Goal: Navigation & Orientation: Understand site structure

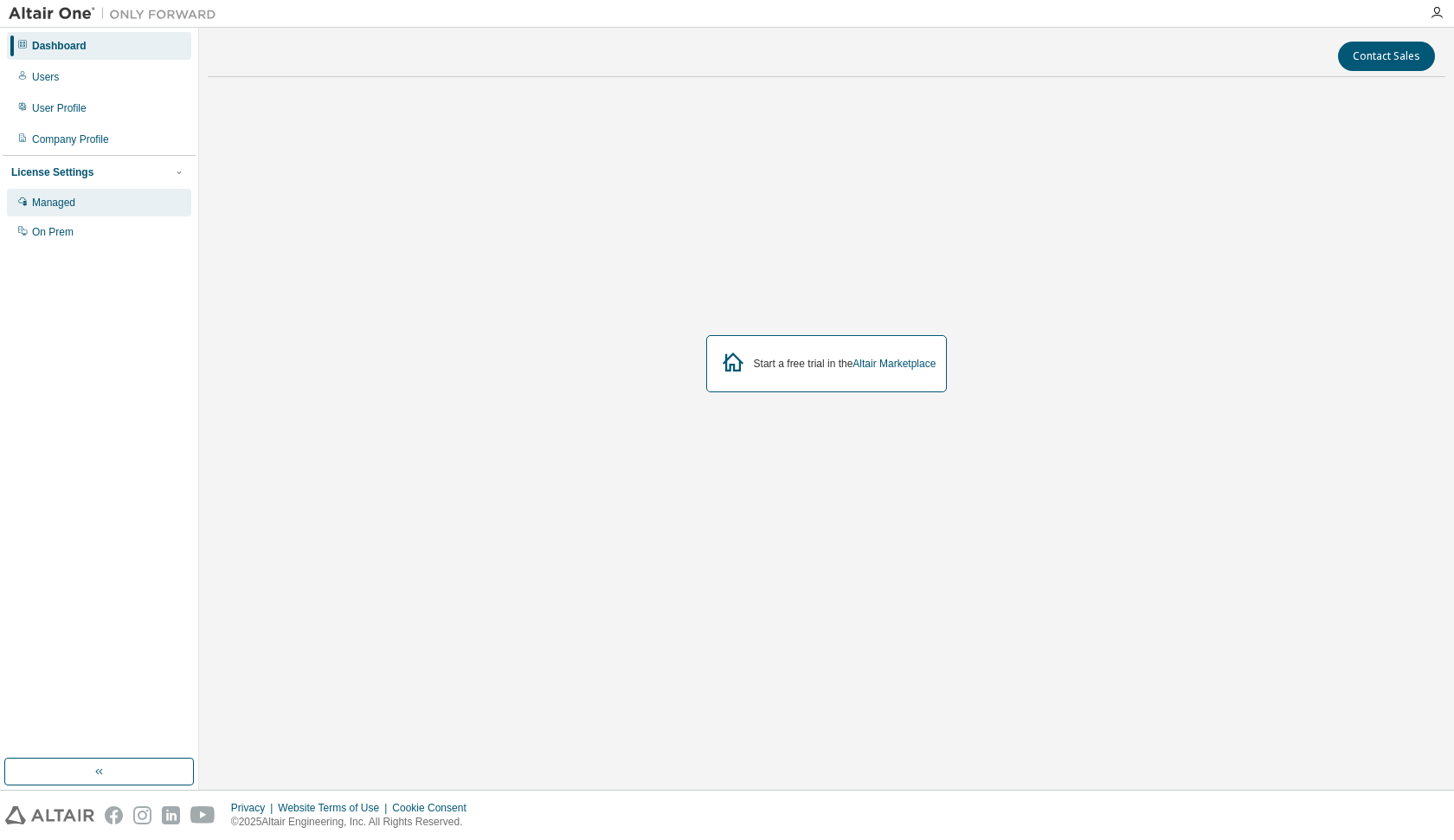
click at [58, 203] on div "Managed" at bounding box center [54, 203] width 43 height 14
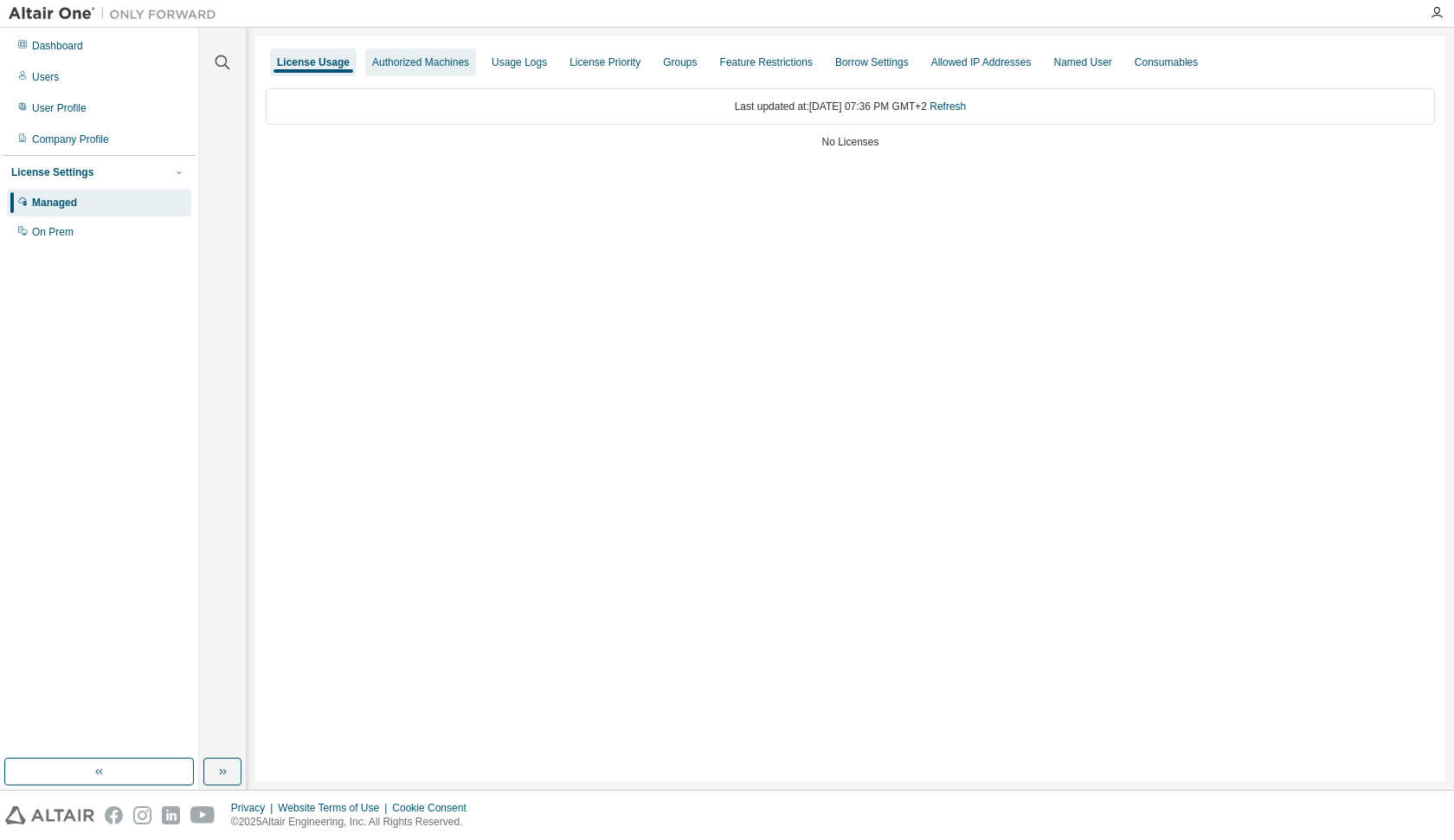
click at [404, 62] on div "Authorized Machines" at bounding box center [421, 62] width 97 height 14
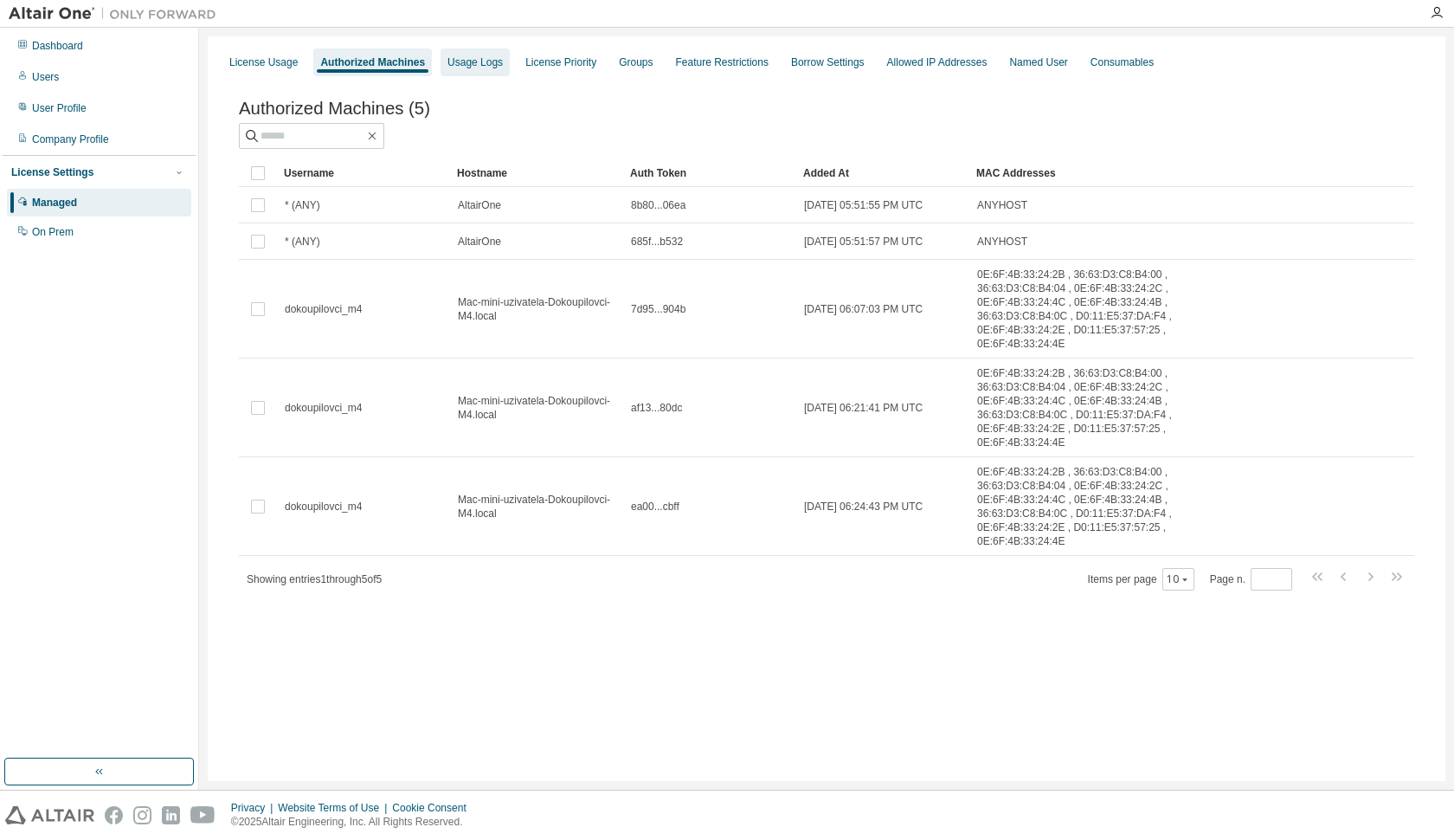
click at [481, 62] on div "Usage Logs" at bounding box center [475, 62] width 55 height 14
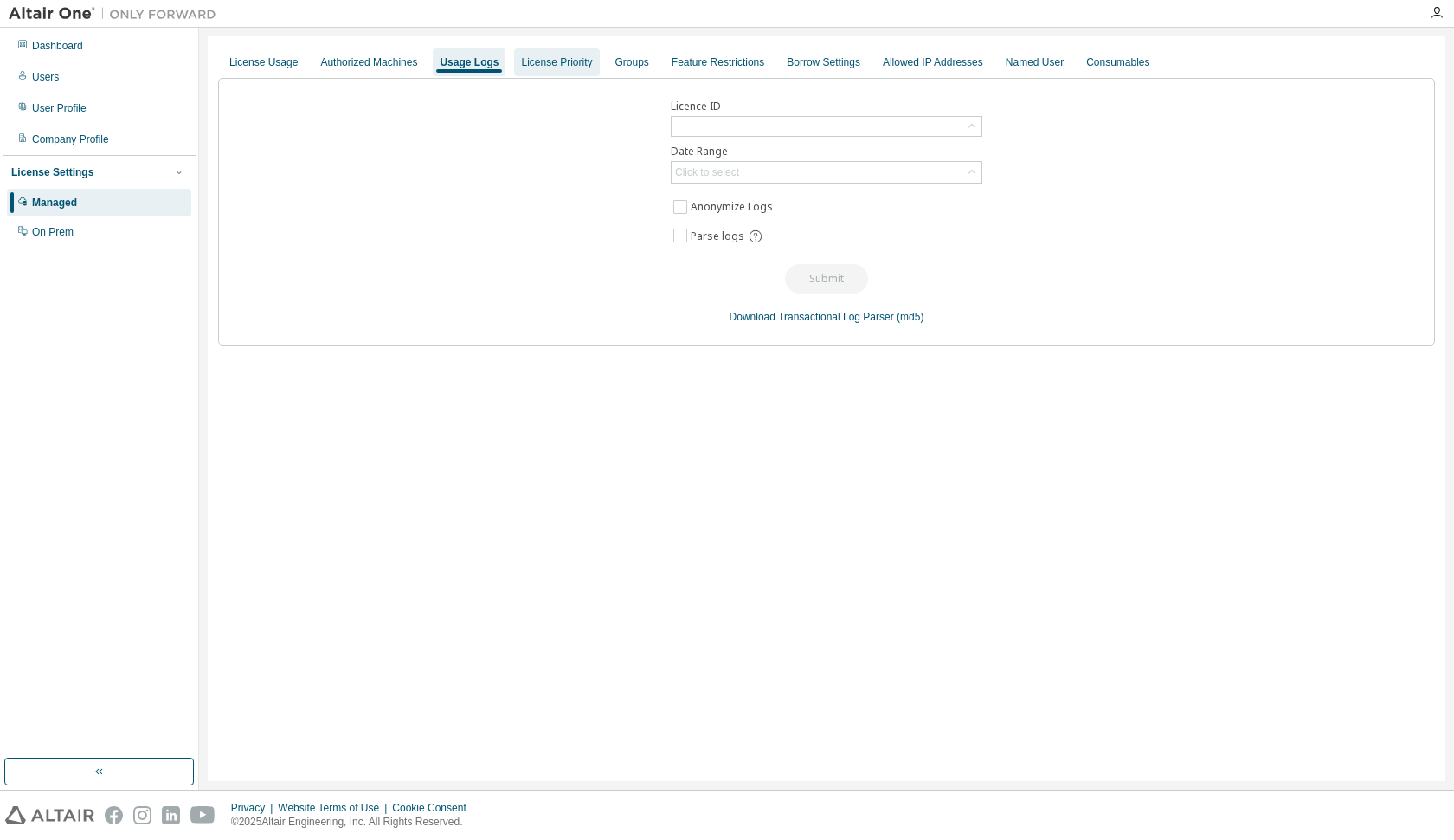
click at [590, 61] on div "License Priority" at bounding box center [557, 62] width 71 height 14
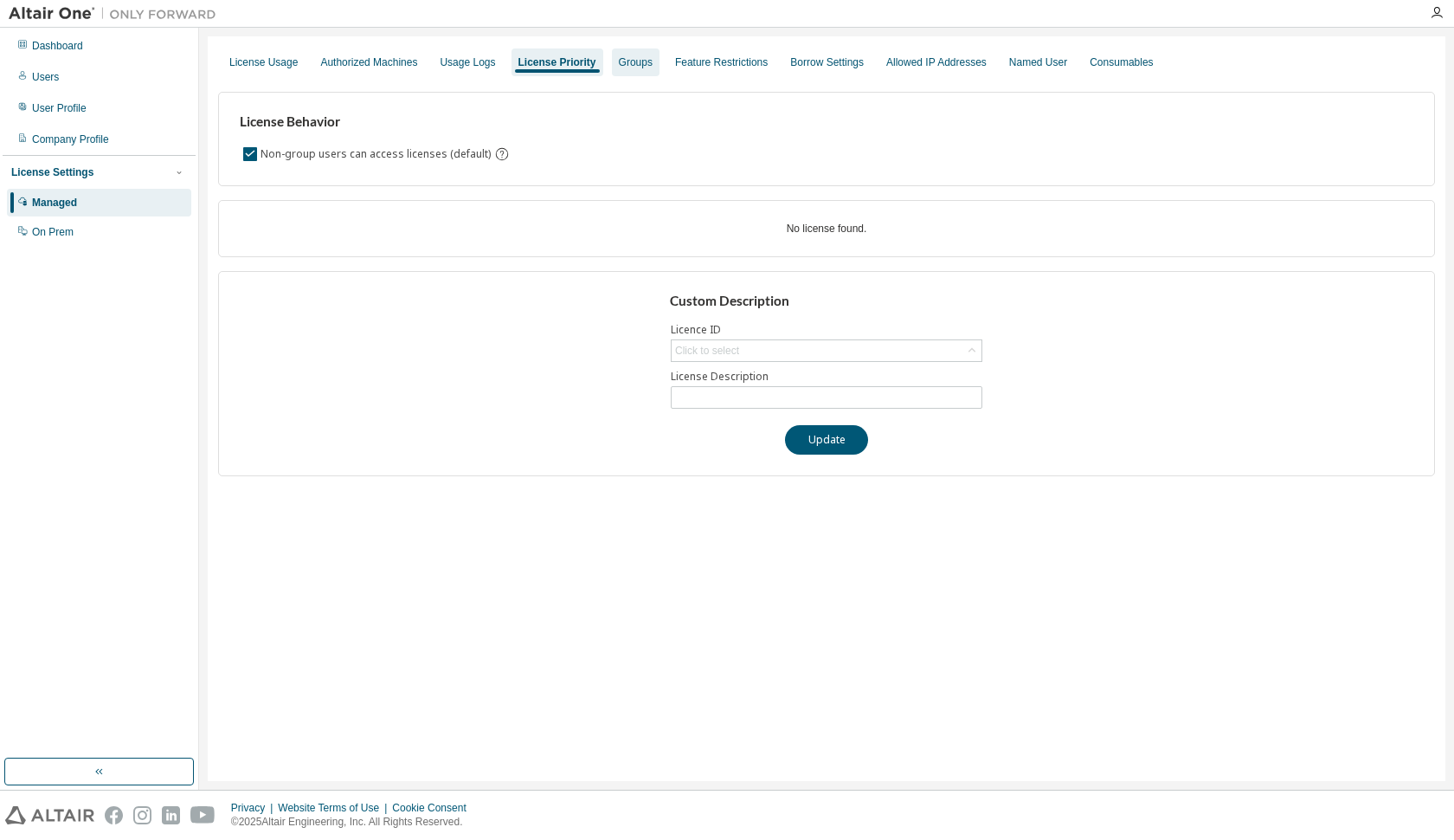
click at [651, 59] on div "Groups" at bounding box center [636, 62] width 34 height 14
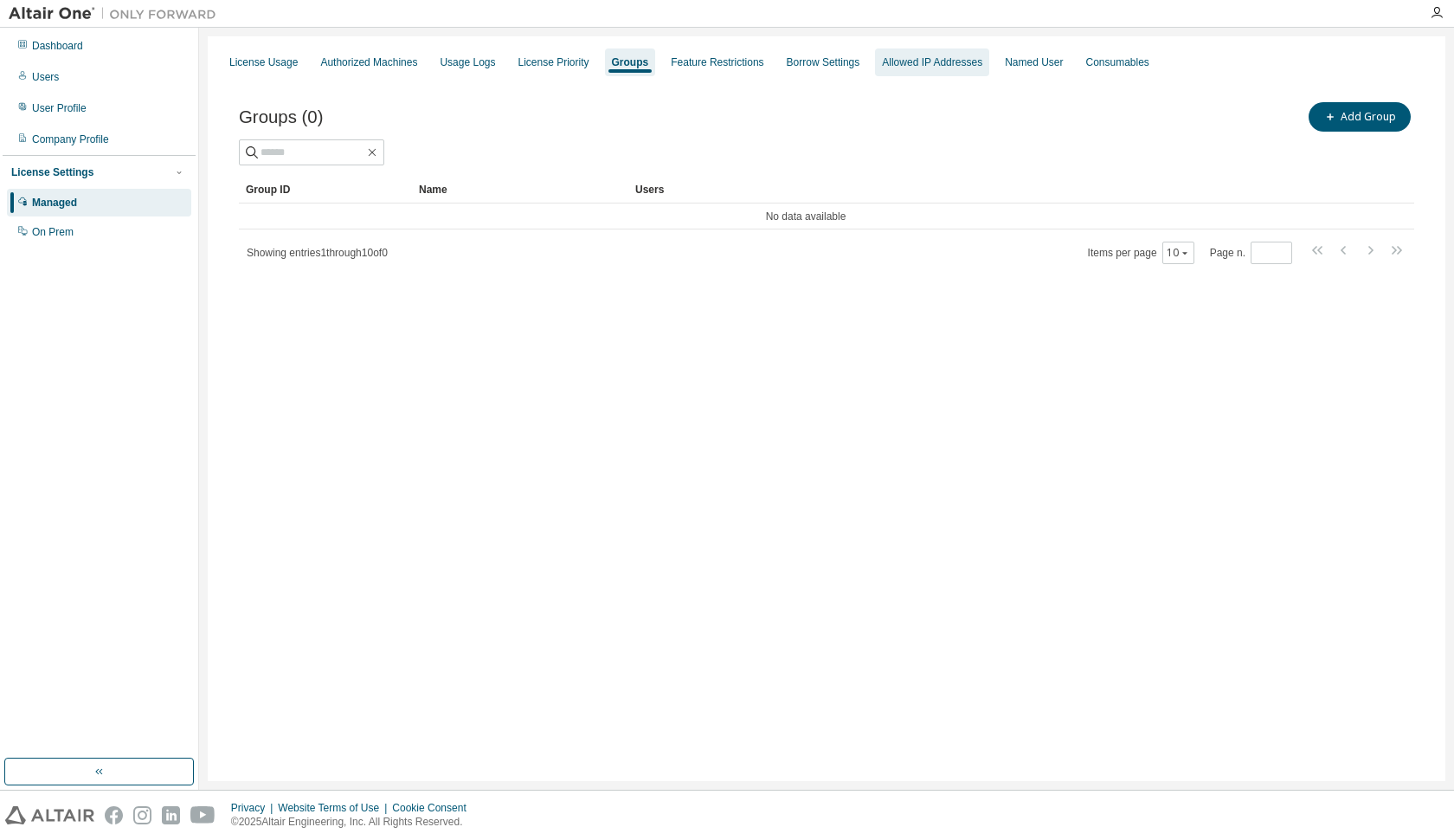
click at [983, 60] on div "Allowed IP Addresses" at bounding box center [933, 62] width 100 height 14
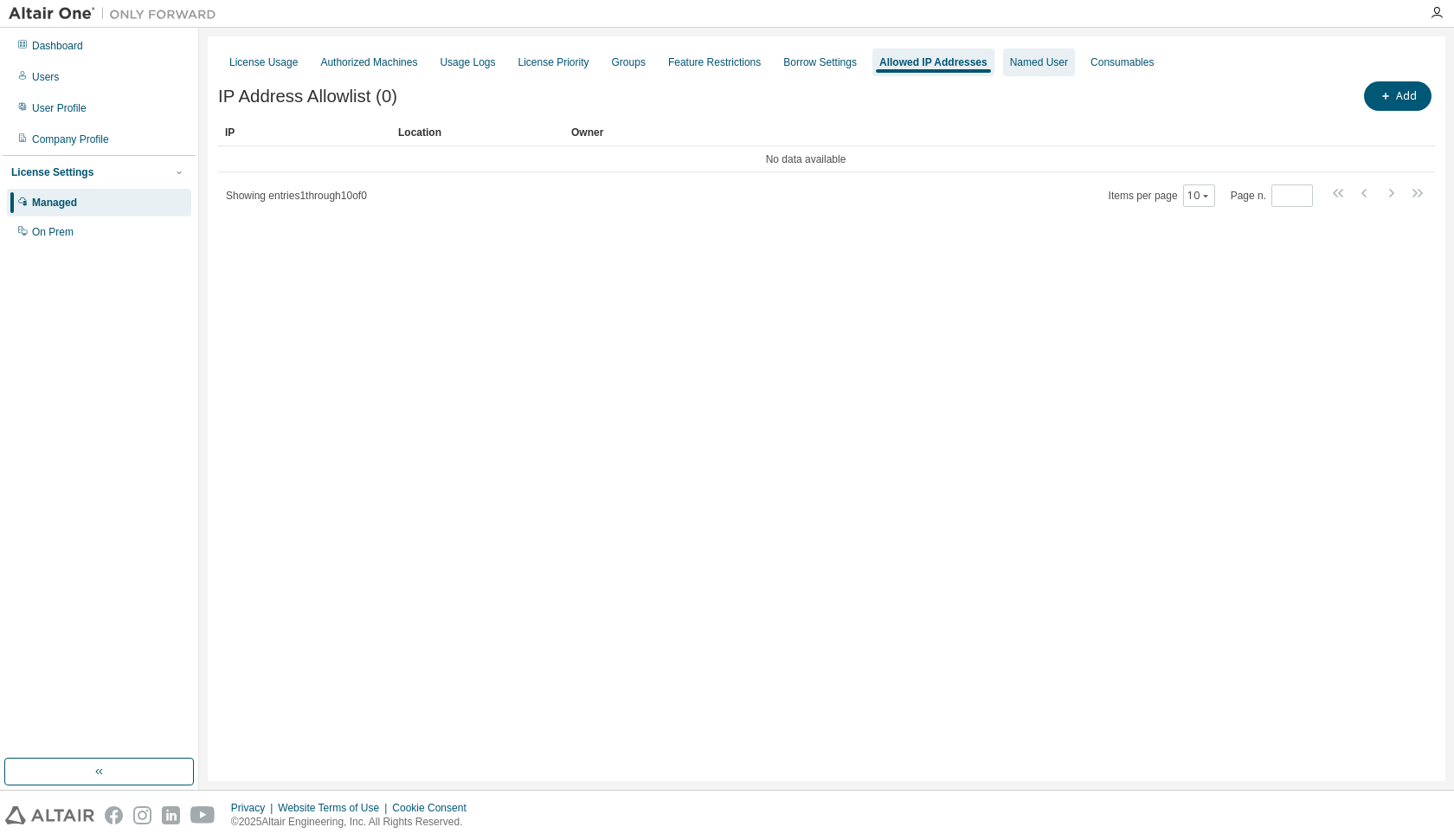
click at [1067, 62] on div "Named User" at bounding box center [1038, 62] width 58 height 14
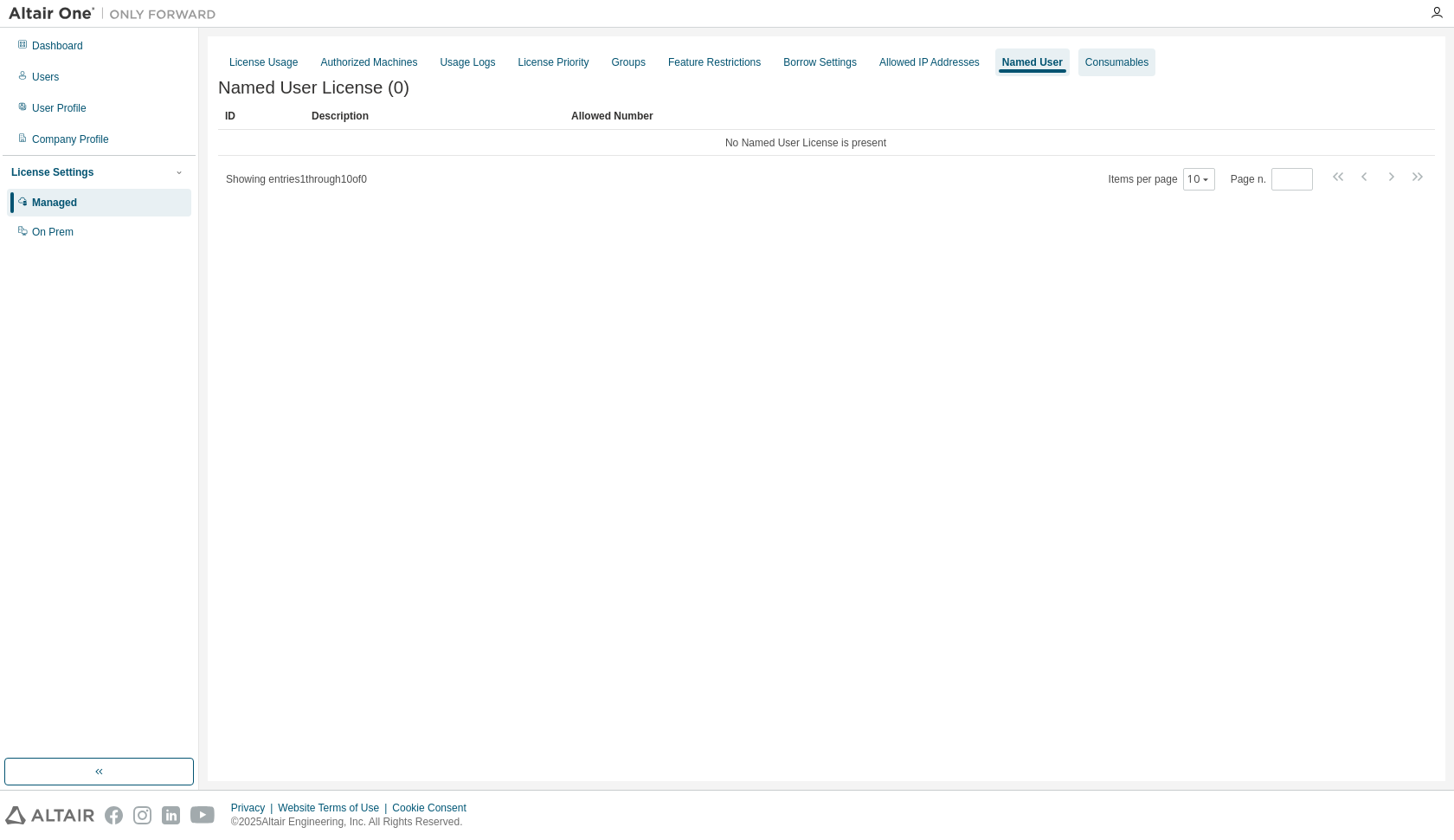
click at [1155, 73] on div "Consumables" at bounding box center [1116, 62] width 77 height 28
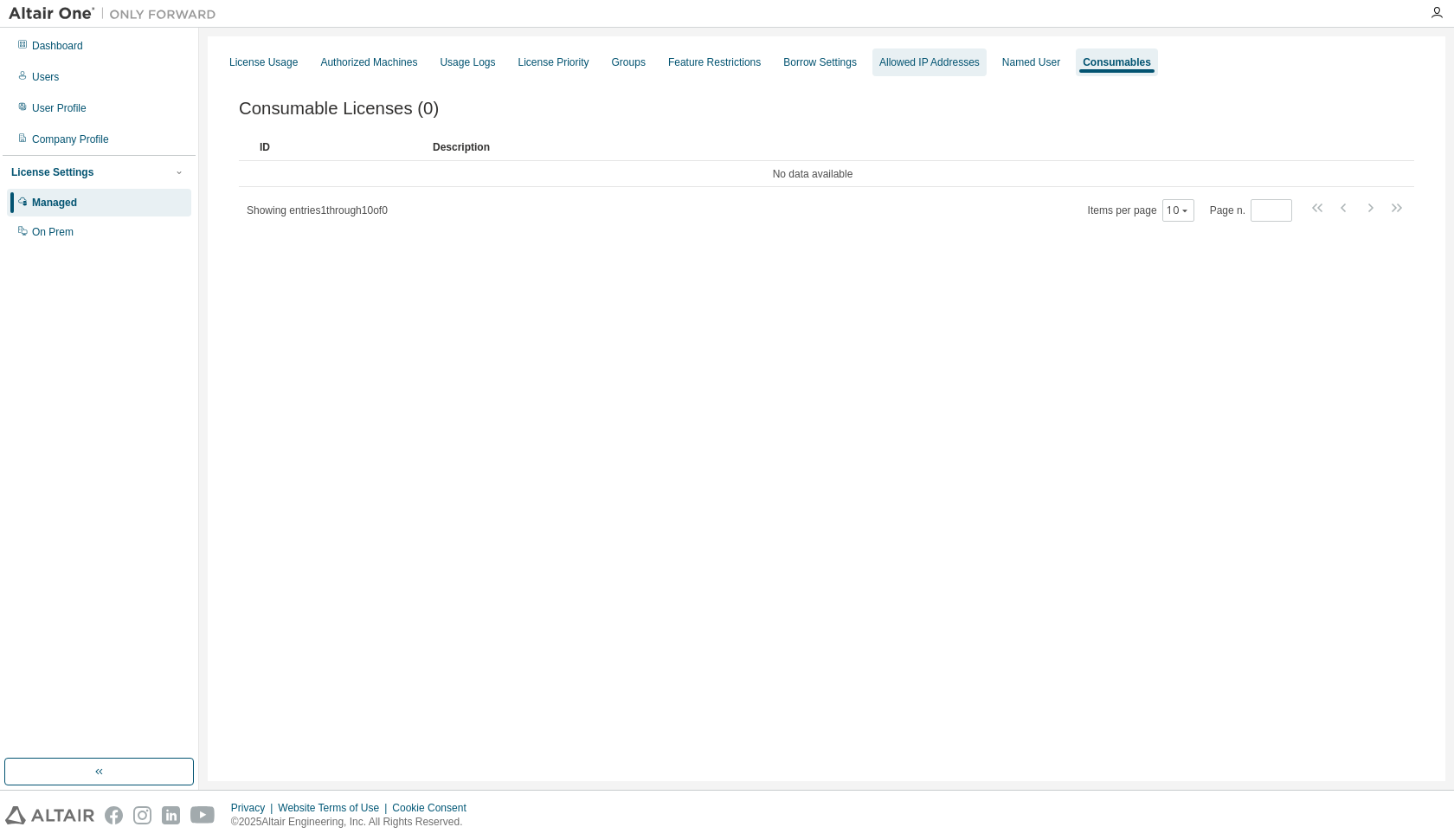
click at [958, 65] on div "Allowed IP Addresses" at bounding box center [930, 62] width 100 height 14
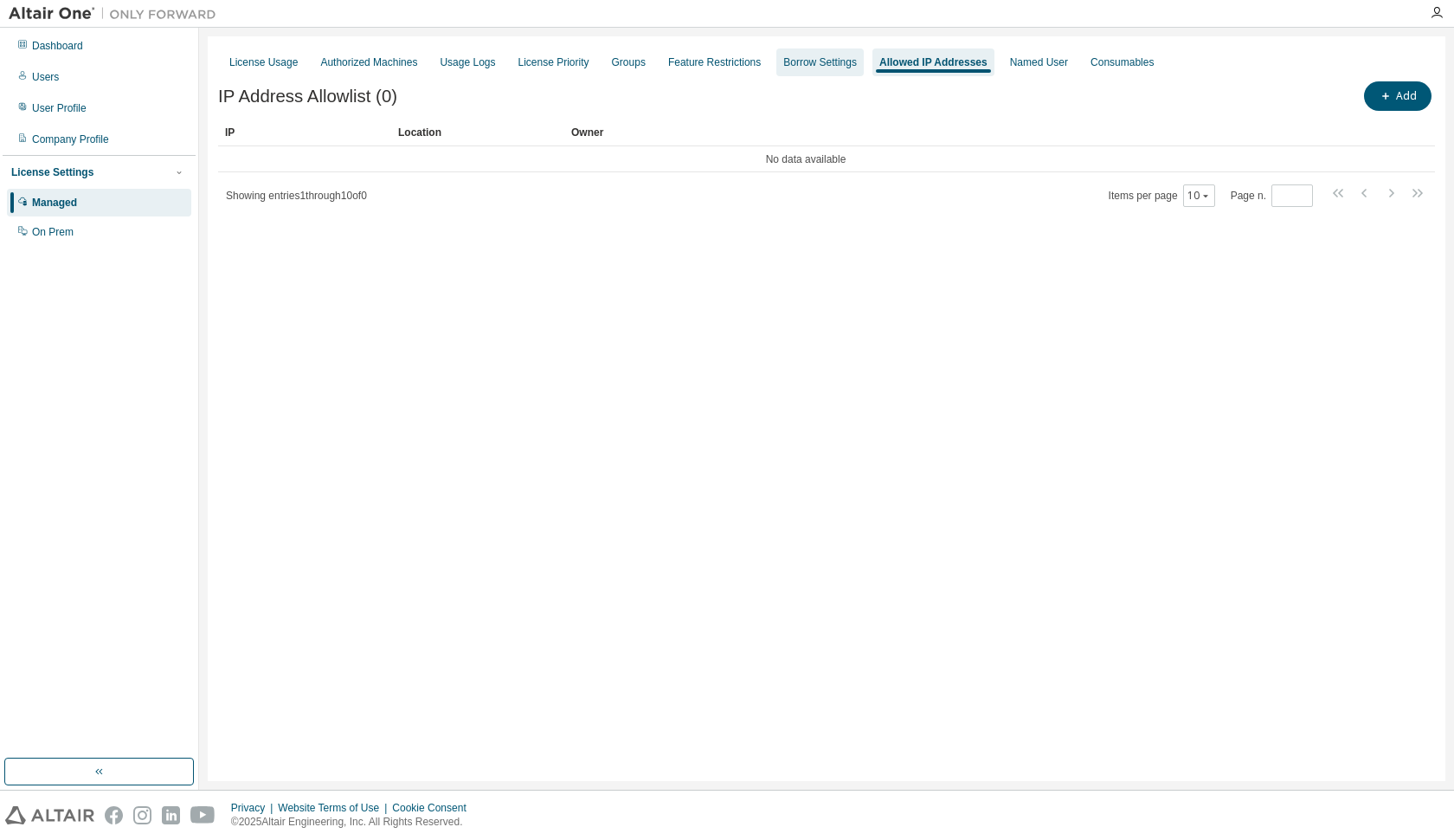
click at [857, 66] on div "Borrow Settings" at bounding box center [820, 62] width 74 height 14
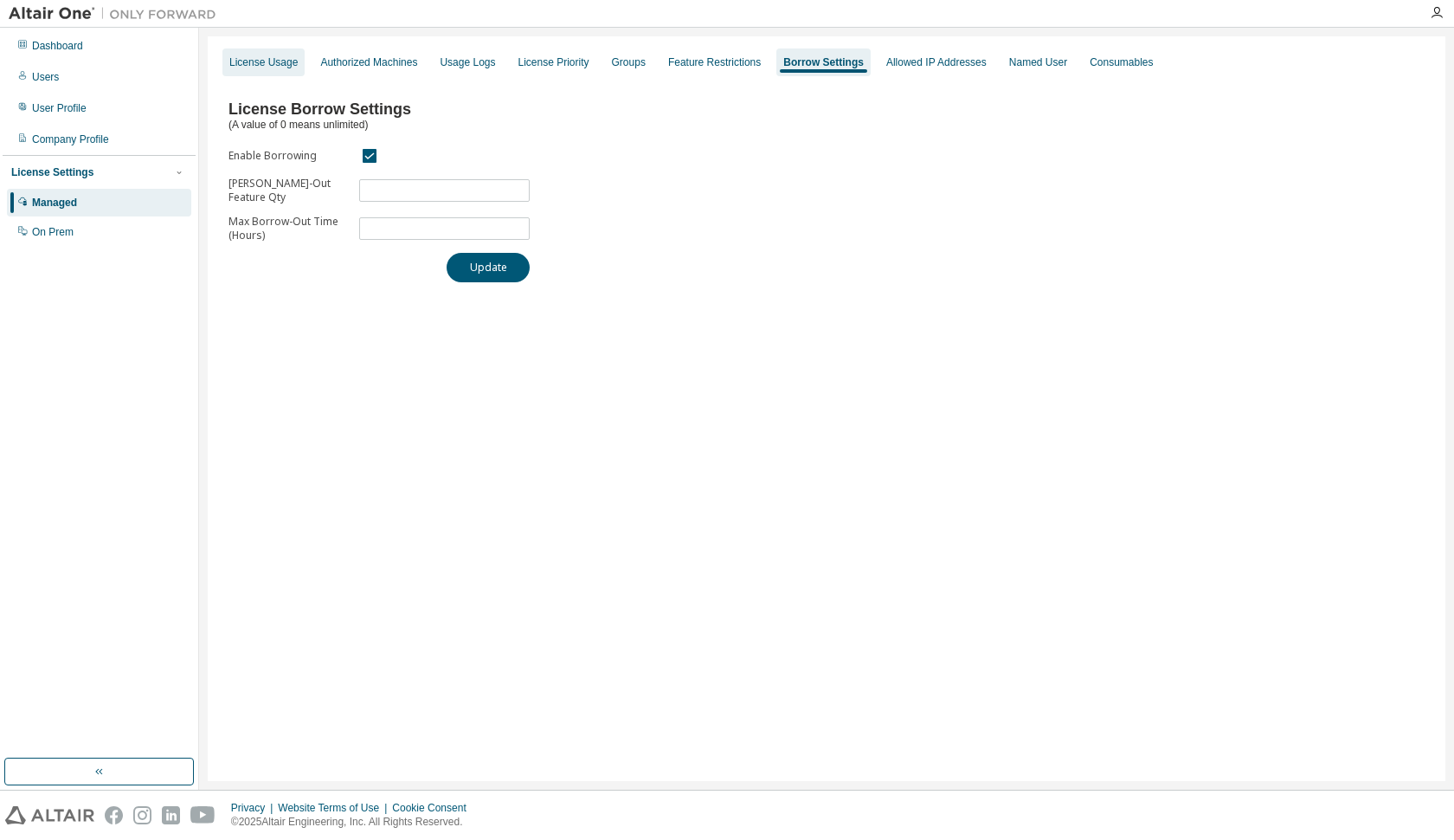
click at [280, 68] on div "License Usage" at bounding box center [263, 62] width 68 height 14
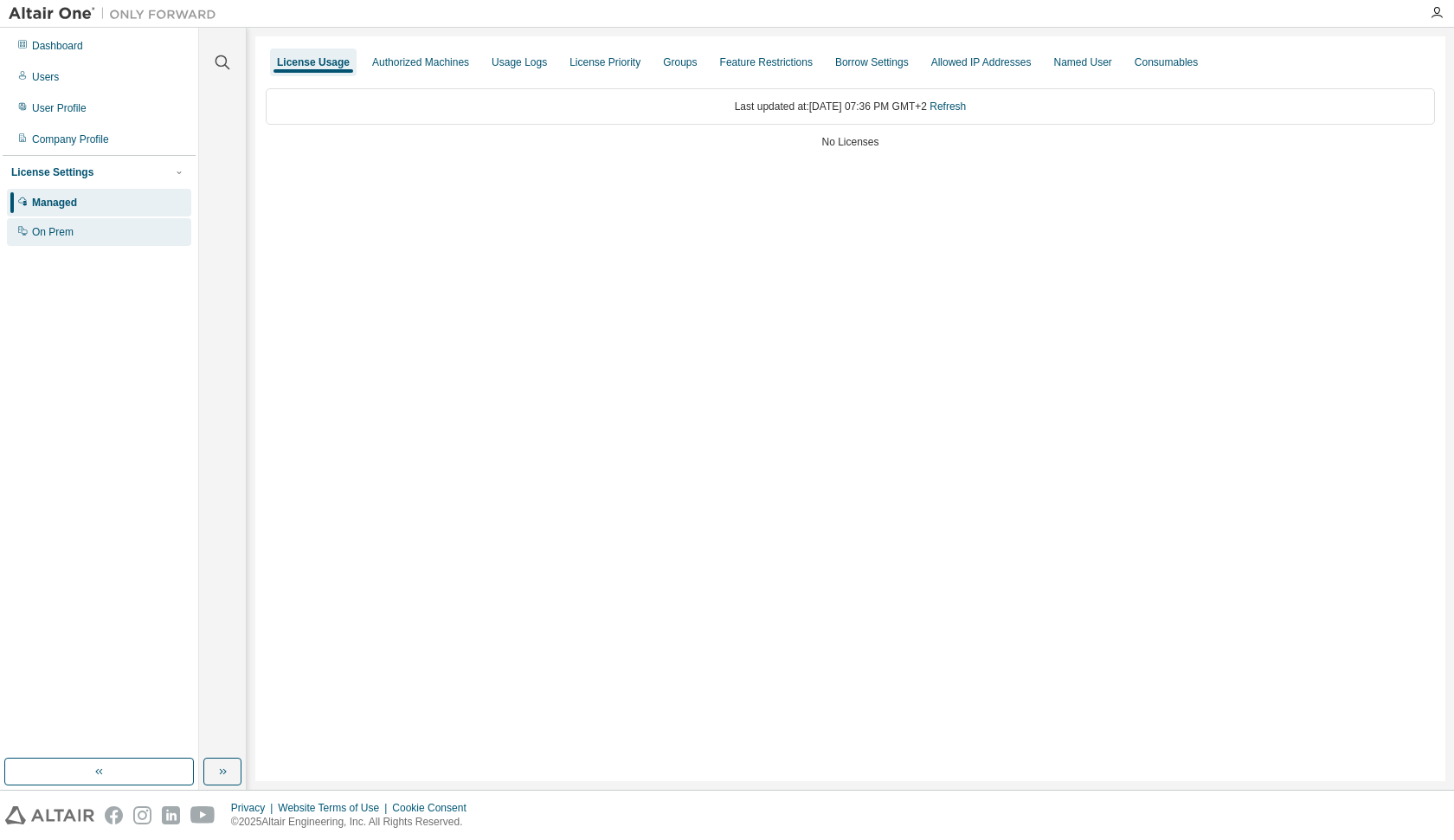
click at [67, 236] on div "On Prem" at bounding box center [53, 232] width 42 height 14
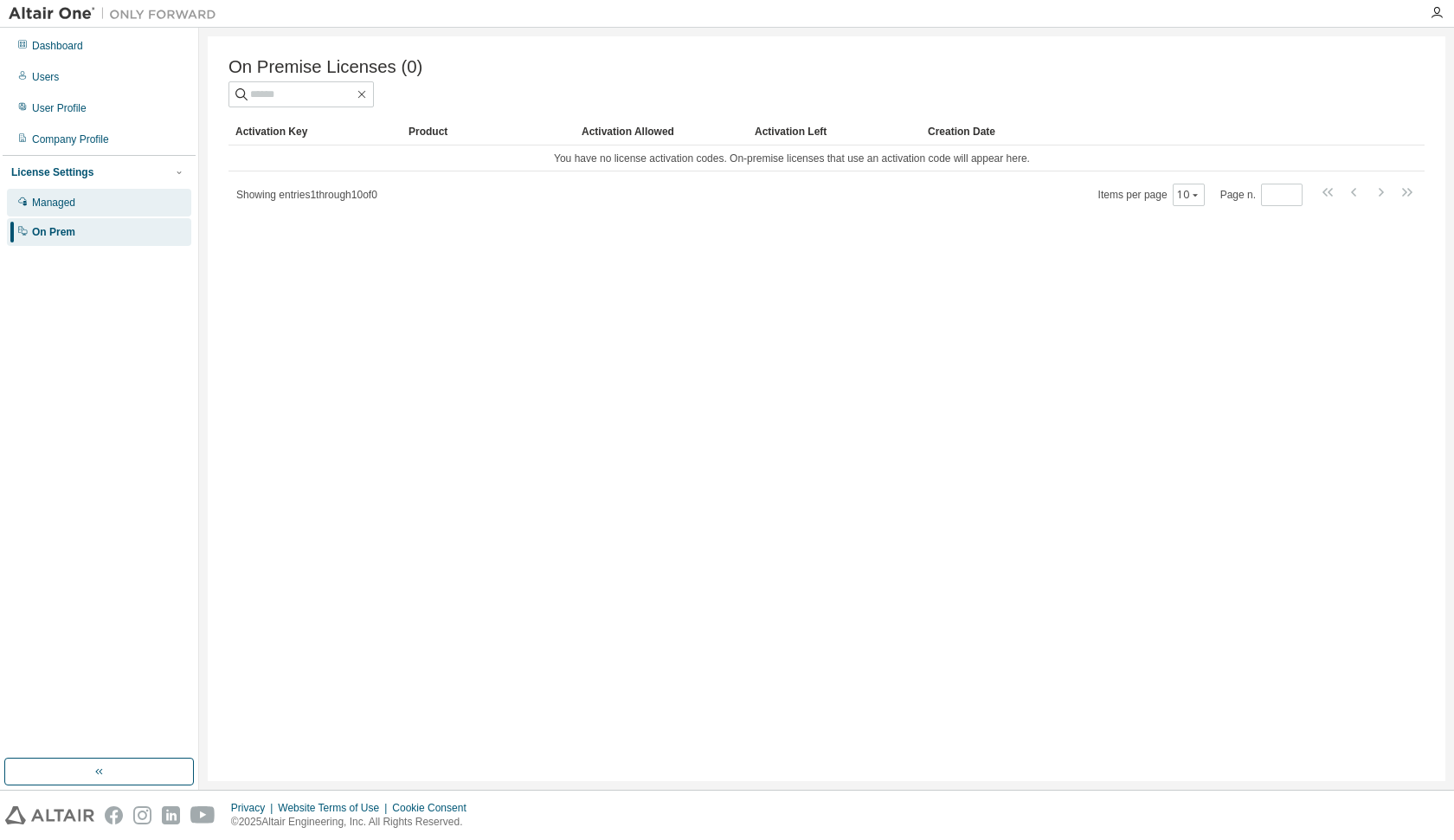
click at [62, 199] on div "Managed" at bounding box center [54, 203] width 43 height 14
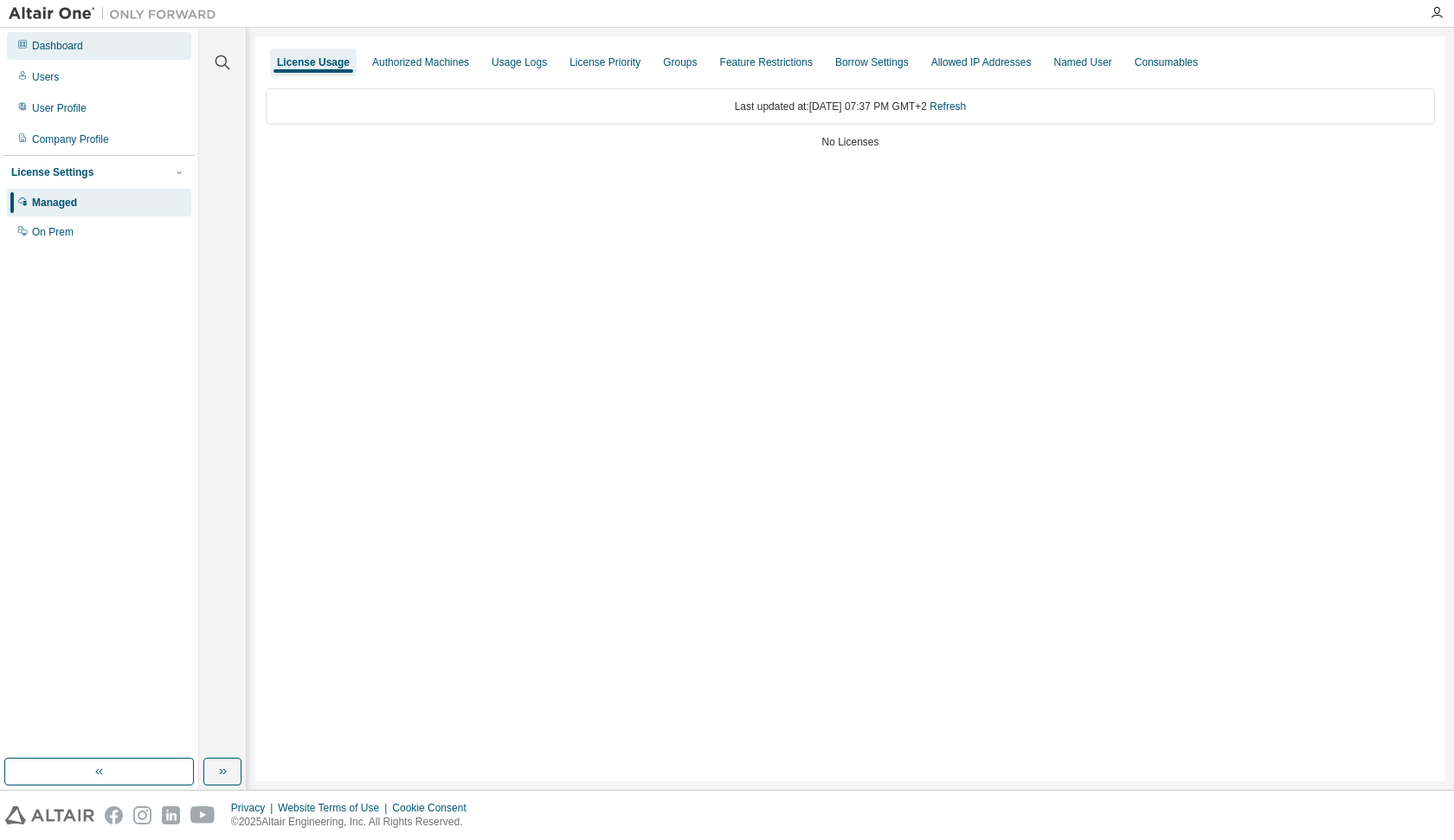
click at [61, 46] on div "Dashboard" at bounding box center [57, 46] width 51 height 14
